Goal: Task Accomplishment & Management: Use online tool/utility

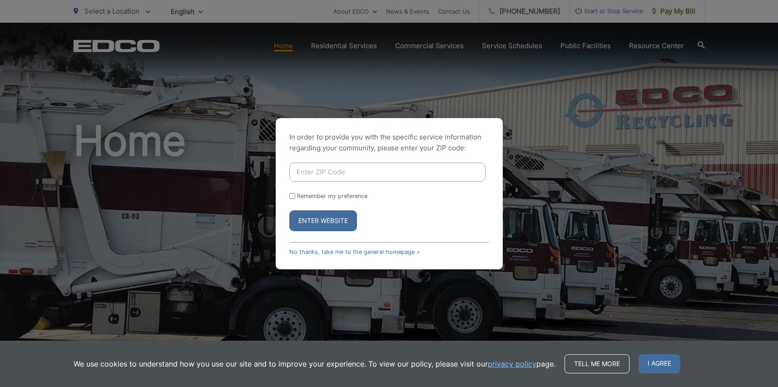
click at [323, 173] on input "Enter ZIP Code" at bounding box center [387, 172] width 196 height 19
type input "92082"
click at [336, 212] on button "Enter Website" at bounding box center [323, 220] width 68 height 21
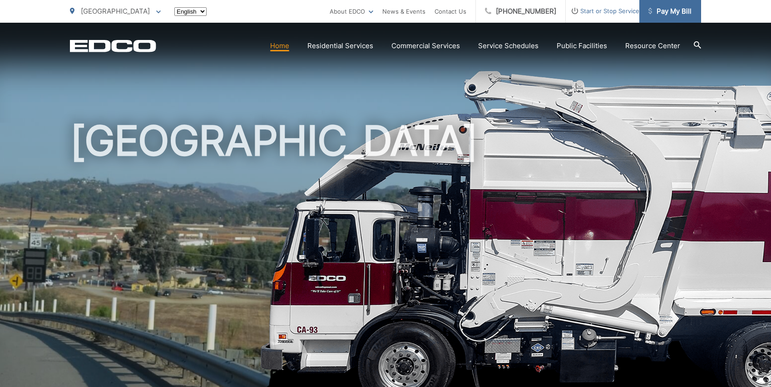
click at [679, 9] on span "Pay My Bill" at bounding box center [669, 11] width 43 height 11
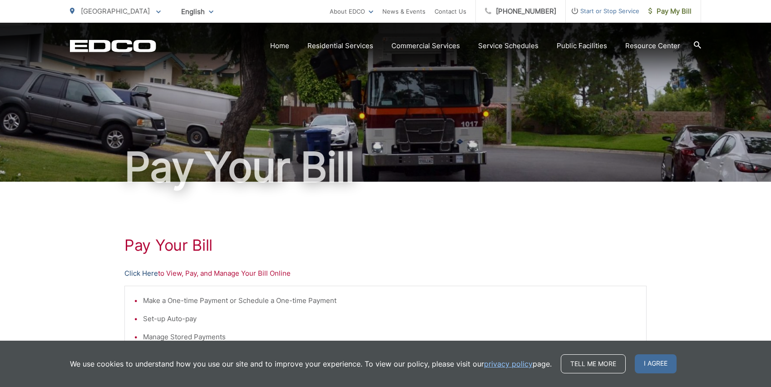
click at [143, 270] on link "Click Here" at bounding box center [141, 273] width 34 height 11
